Goal: Find specific page/section: Find specific page/section

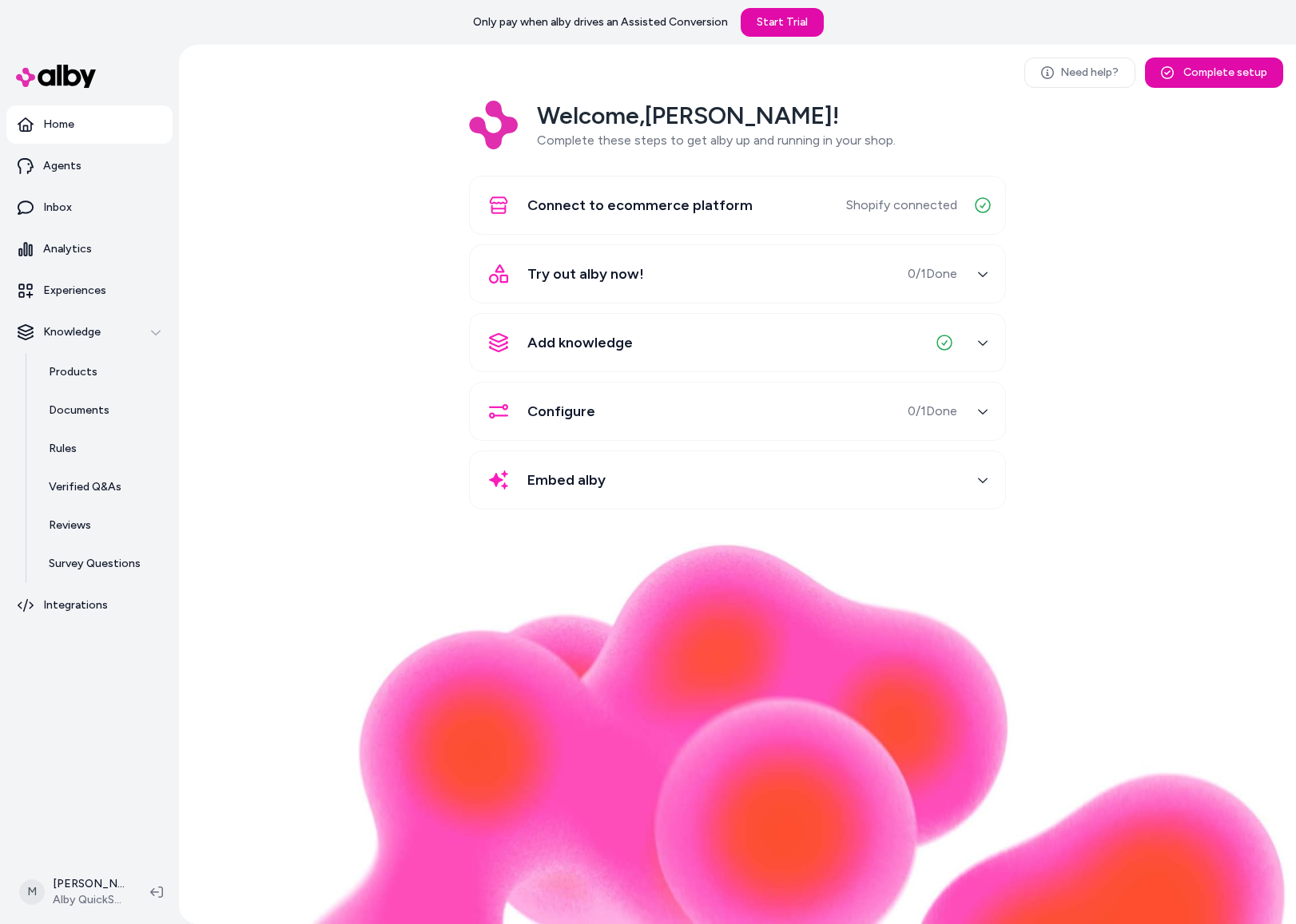
click at [428, 141] on div "Welcome, Matt ! Complete these steps to get alby up and running in your shop. C…" at bounding box center [737, 316] width 1092 height 432
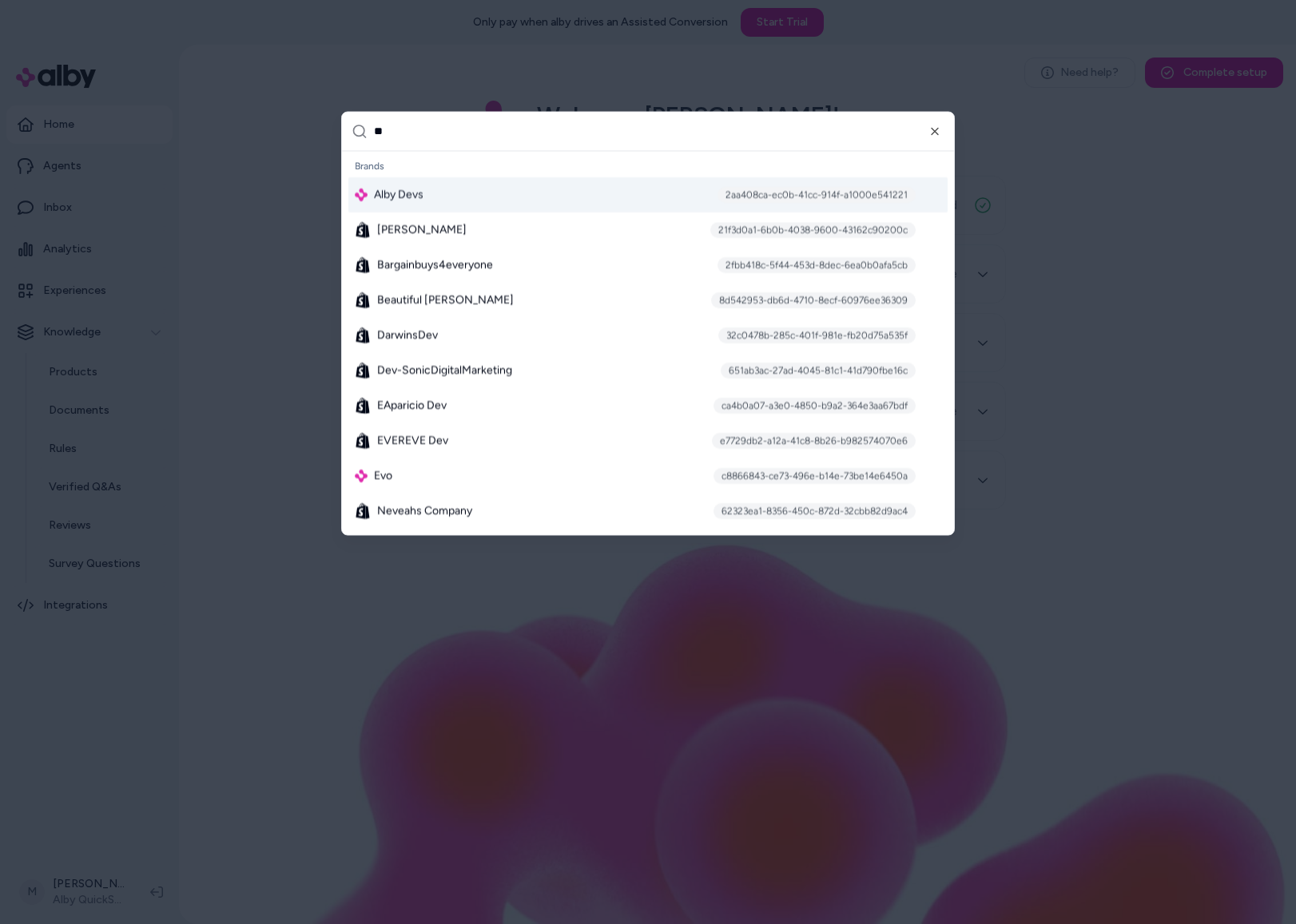
type input "***"
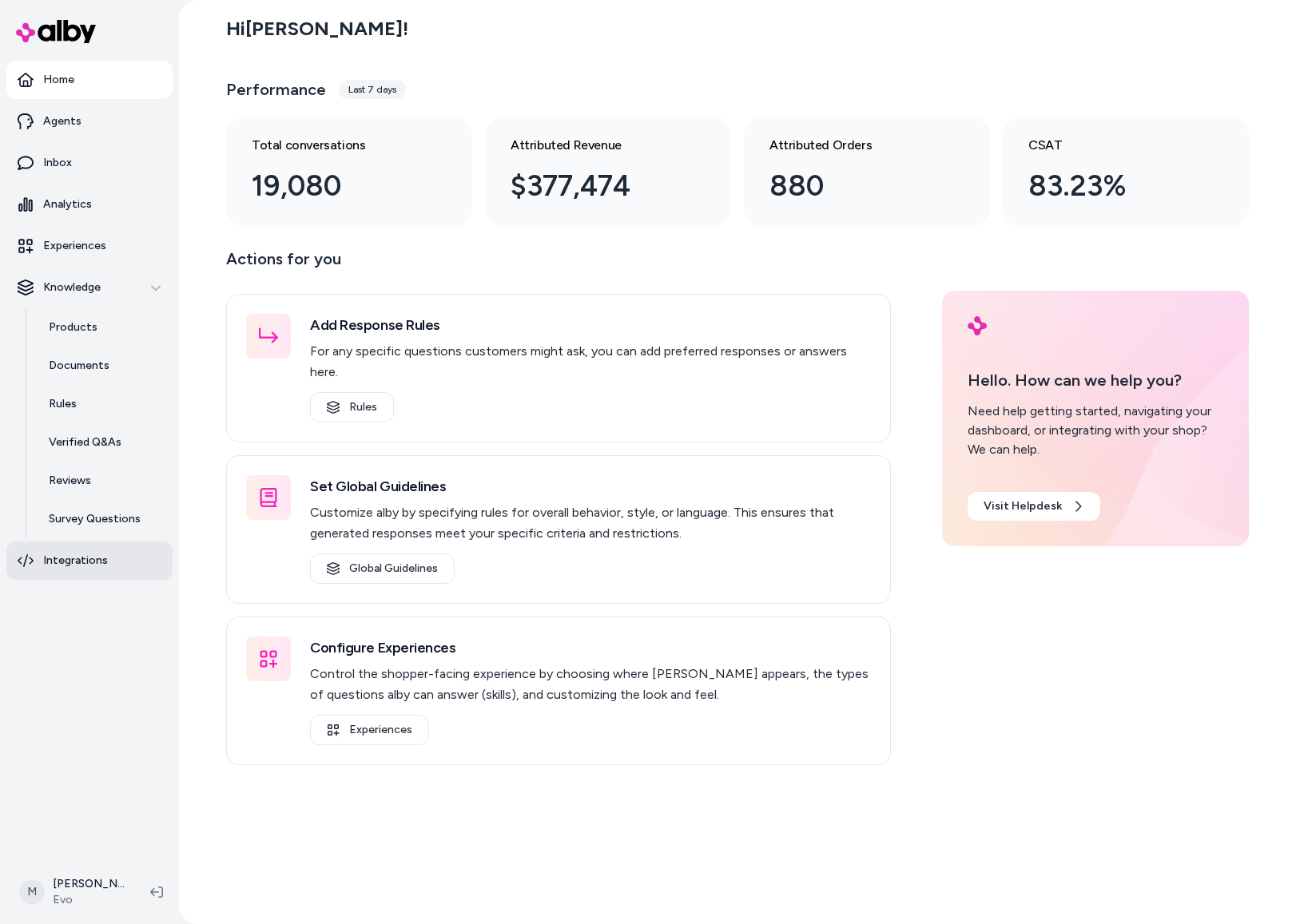
click at [87, 545] on link "Integrations" at bounding box center [89, 560] width 166 height 38
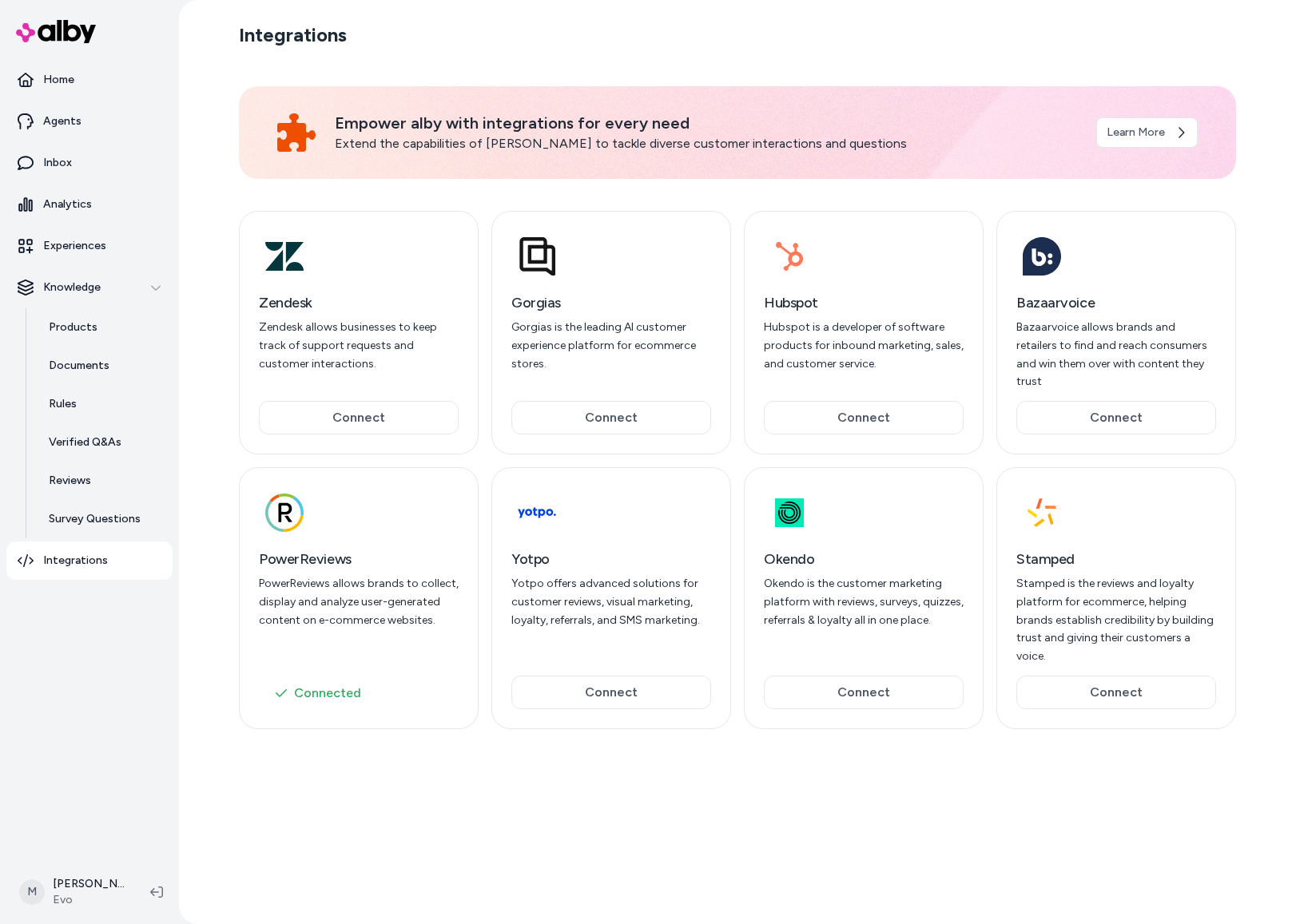
click at [697, 835] on div "Integrations Empower alby with integrations for every need Extend the capabilit…" at bounding box center [737, 462] width 1023 height 924
